Goal: Task Accomplishment & Management: Manage account settings

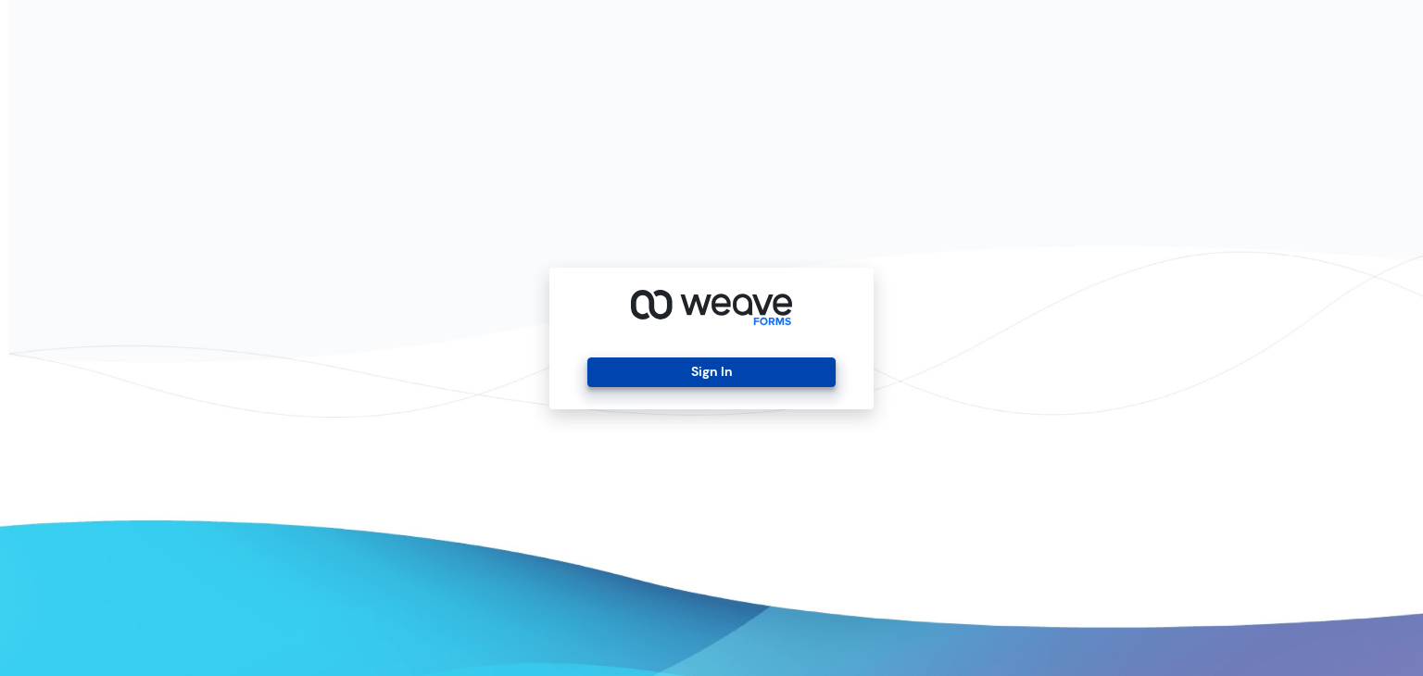
click at [704, 377] on button "Sign In" at bounding box center [710, 373] width 247 height 30
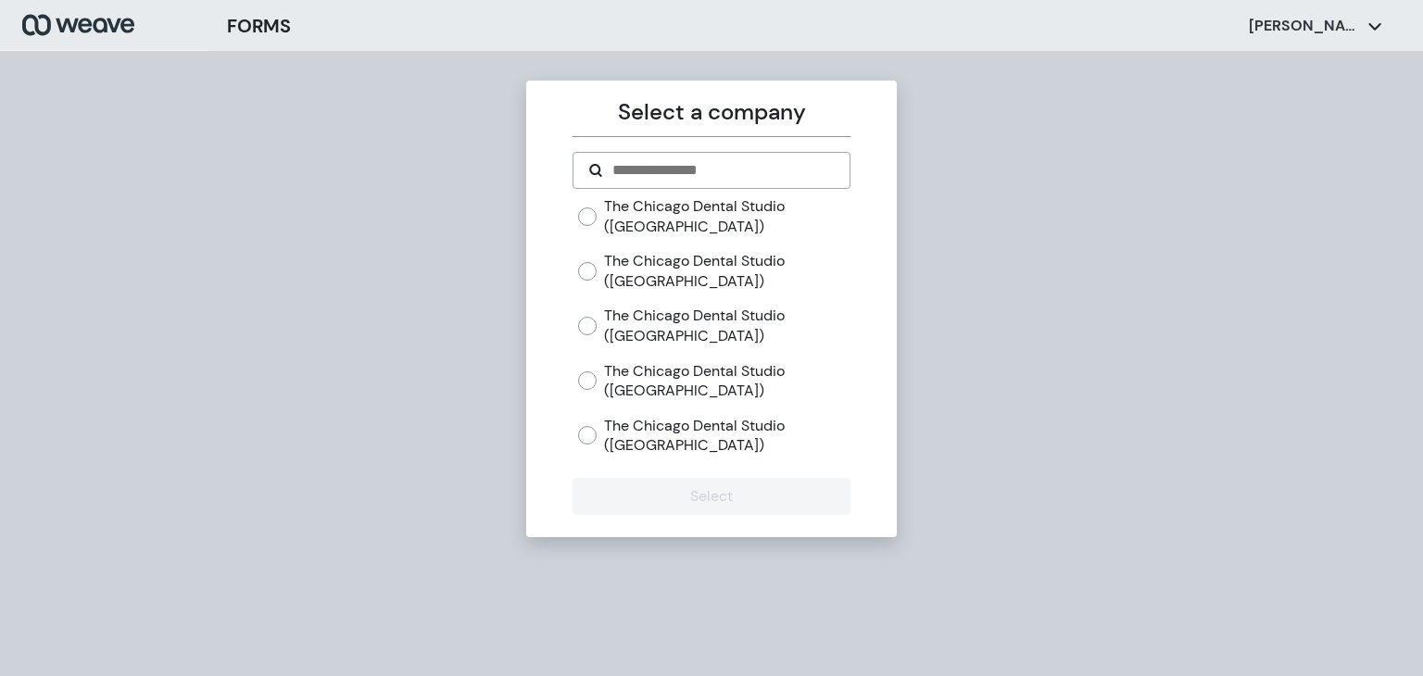
click at [615, 442] on label "The Chicago Dental Studio ([GEOGRAPHIC_DATA])" at bounding box center [727, 436] width 246 height 40
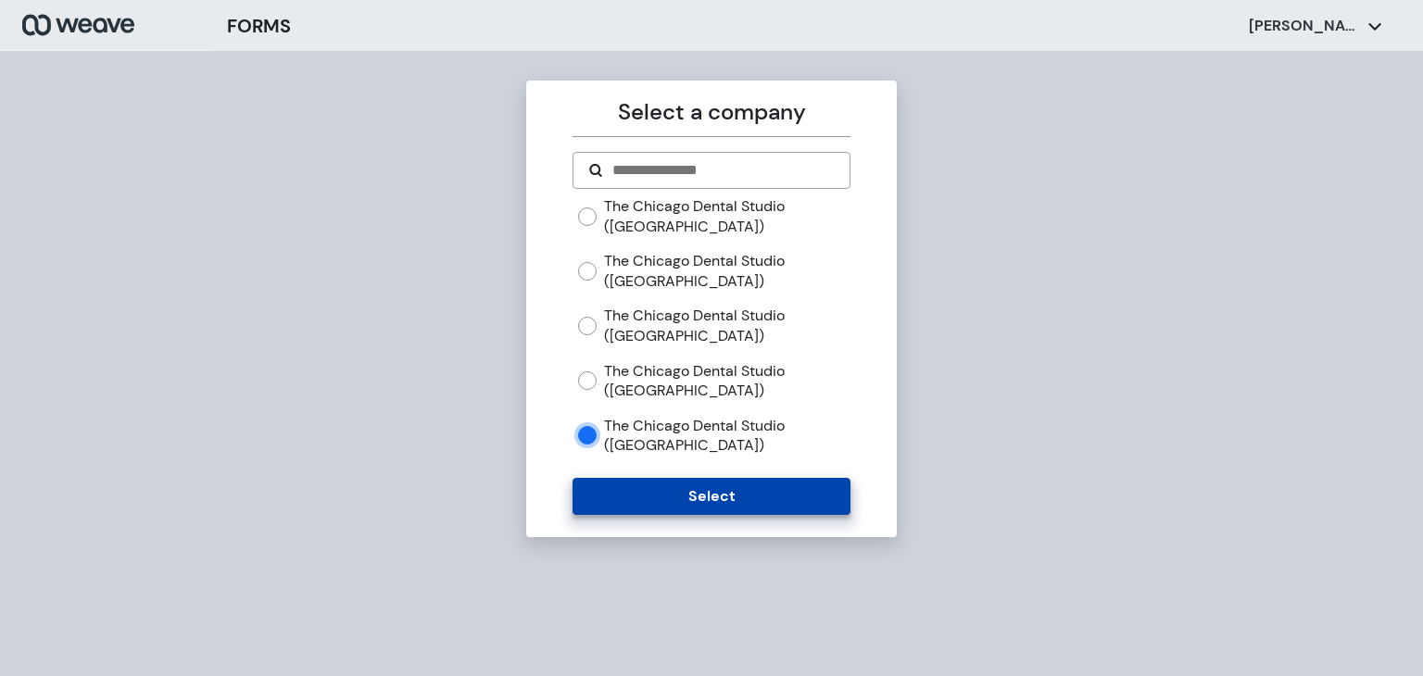
click at [617, 491] on button "Select" at bounding box center [711, 496] width 277 height 37
